Goal: Navigation & Orientation: Find specific page/section

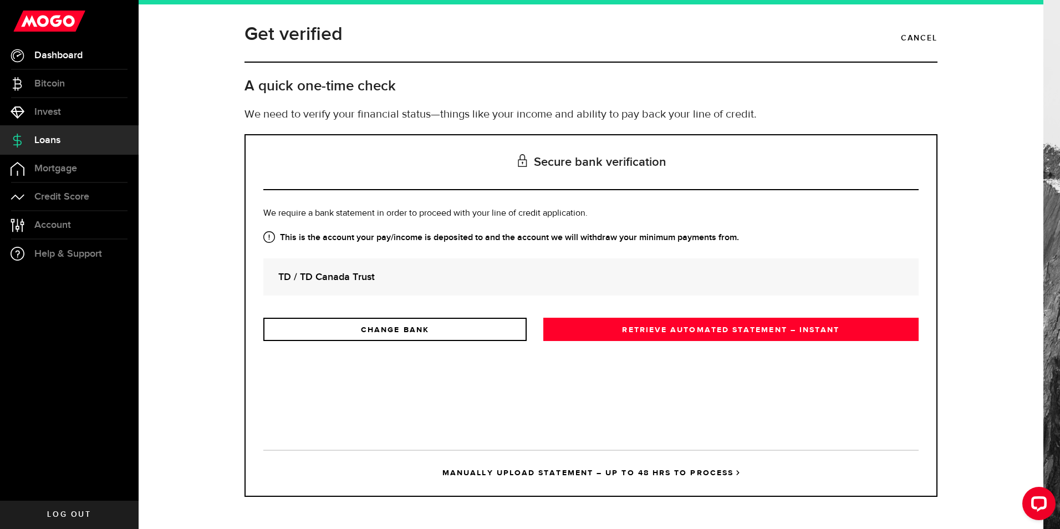
click at [75, 42] on link "Dashboard" at bounding box center [69, 56] width 139 height 28
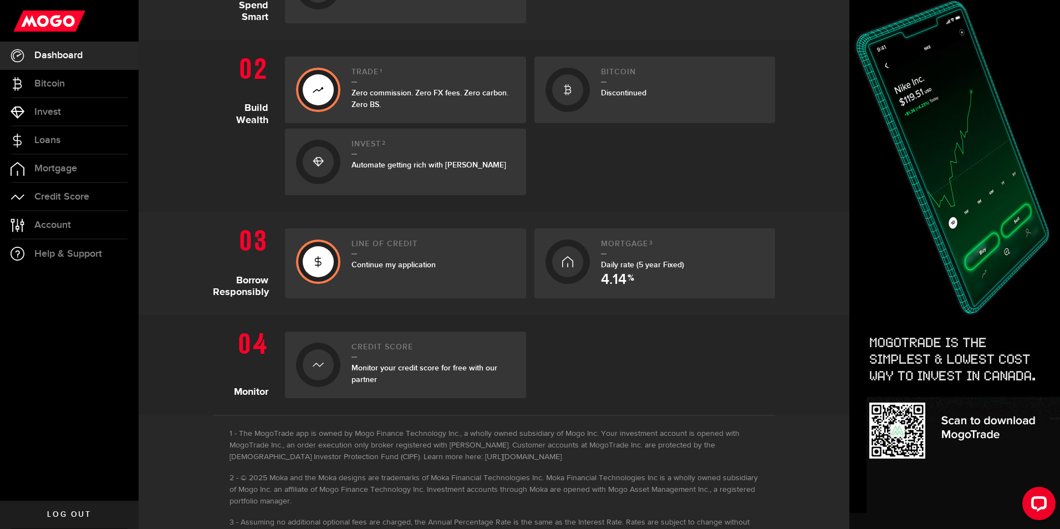
scroll to position [333, 0]
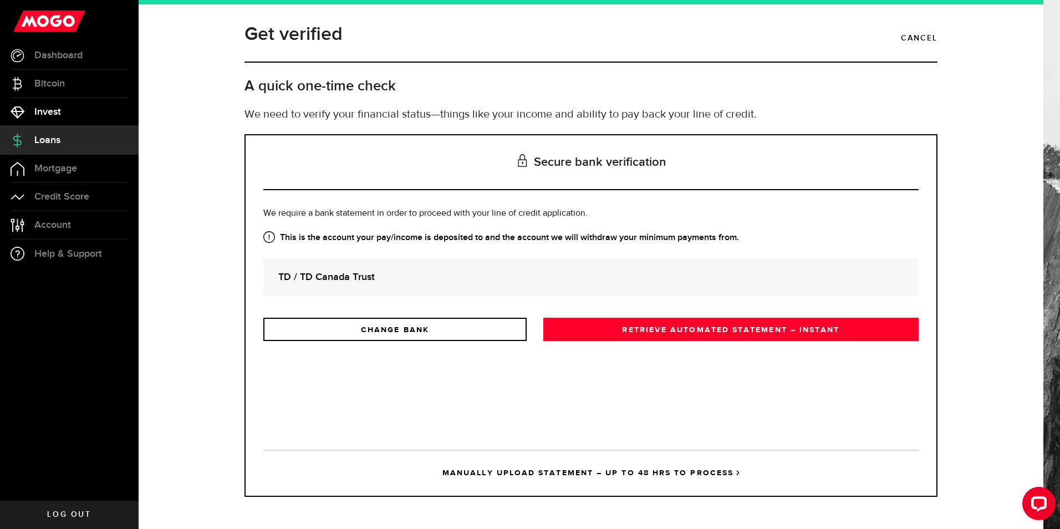
click at [54, 115] on span "Invest" at bounding box center [47, 112] width 27 height 10
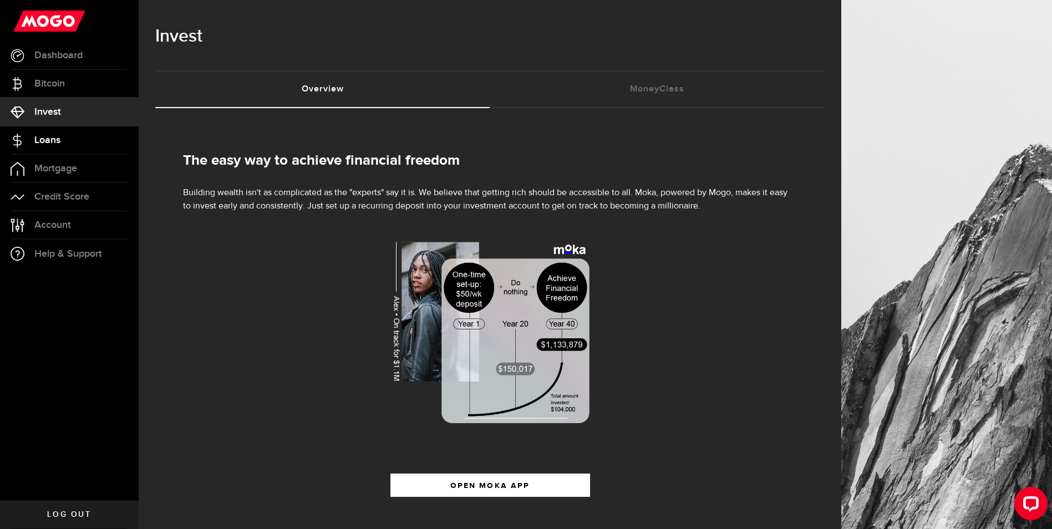
click at [58, 144] on span "Loans" at bounding box center [47, 140] width 26 height 10
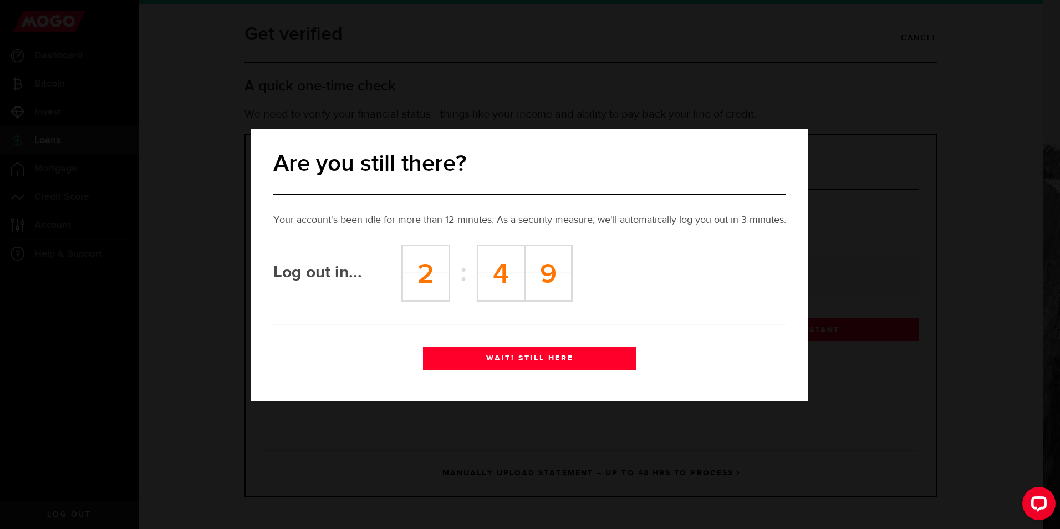
click at [556, 363] on button "WAIT! STILL HERE" at bounding box center [529, 358] width 213 height 23
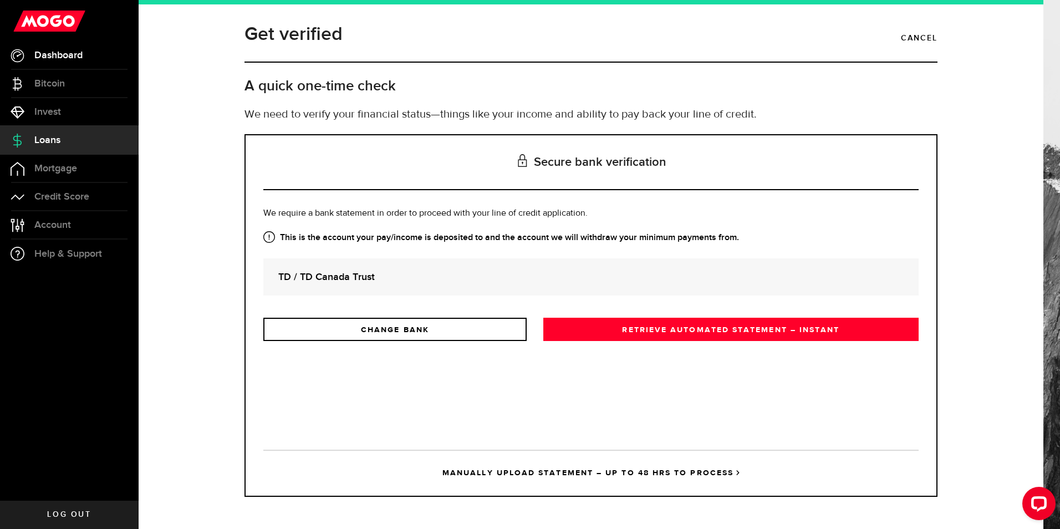
click at [58, 60] on span "Dashboard" at bounding box center [58, 55] width 48 height 10
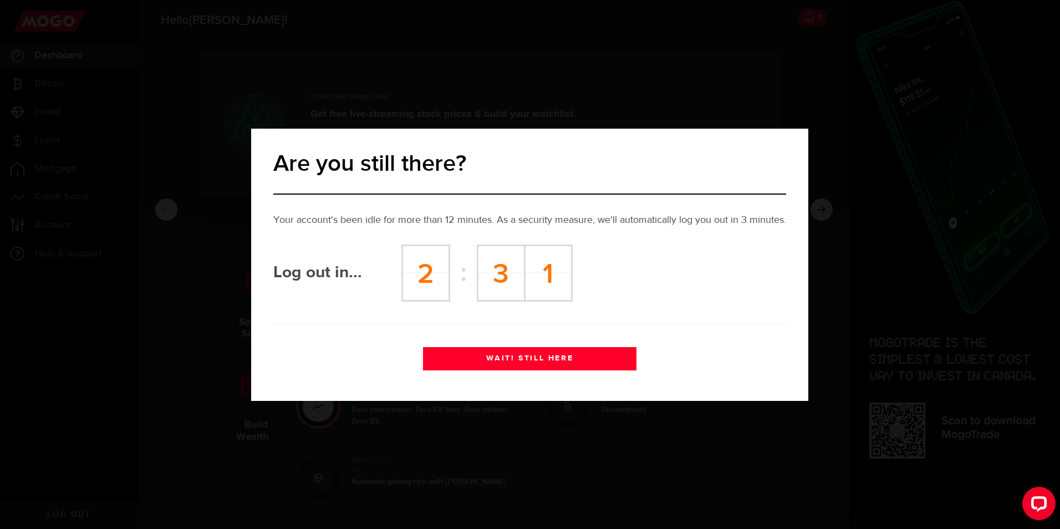
click at [540, 350] on button "WAIT! STILL HERE" at bounding box center [529, 358] width 213 height 23
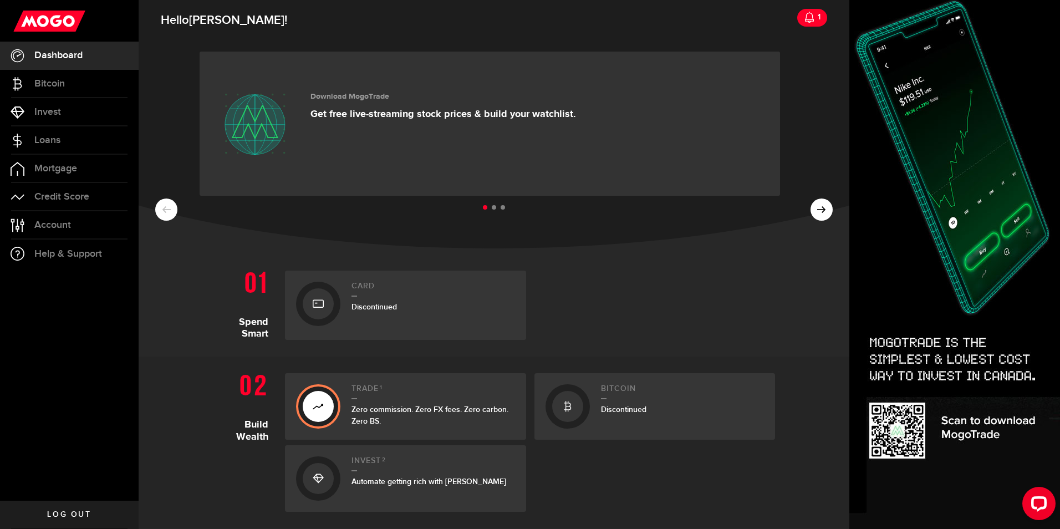
click at [806, 20] on icon at bounding box center [809, 17] width 11 height 11
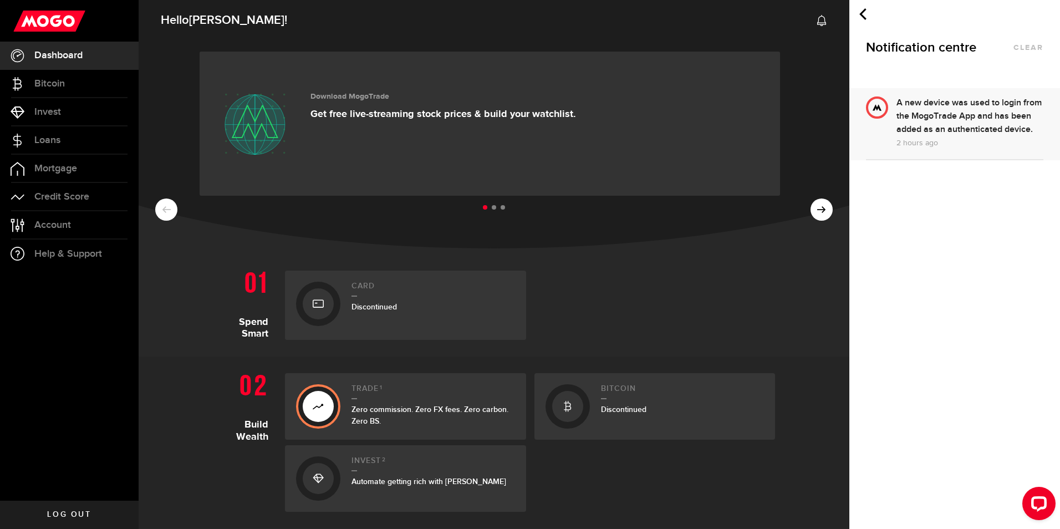
click at [869, 8] on div "Notification centre clear" at bounding box center [955, 44] width 211 height 88
click at [866, 8] on icon at bounding box center [863, 14] width 12 height 12
